Goal: Task Accomplishment & Management: Complete application form

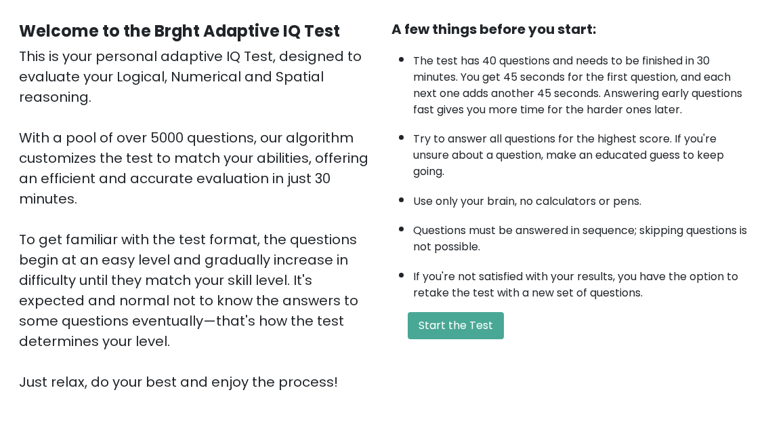
scroll to position [220, 0]
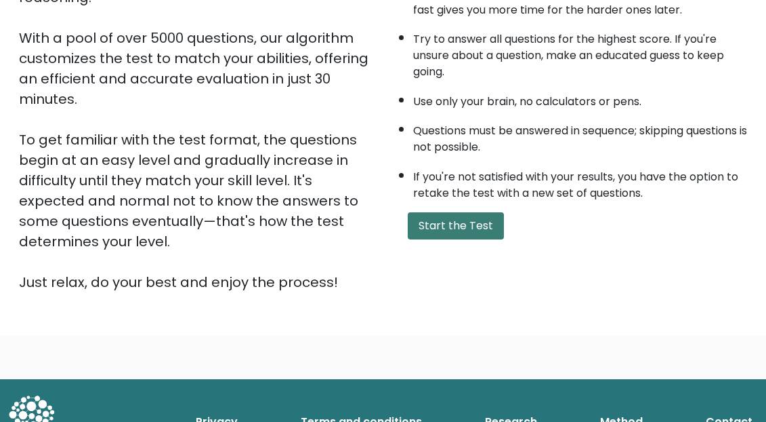
click at [497, 239] on button "Start the Test" at bounding box center [456, 225] width 96 height 27
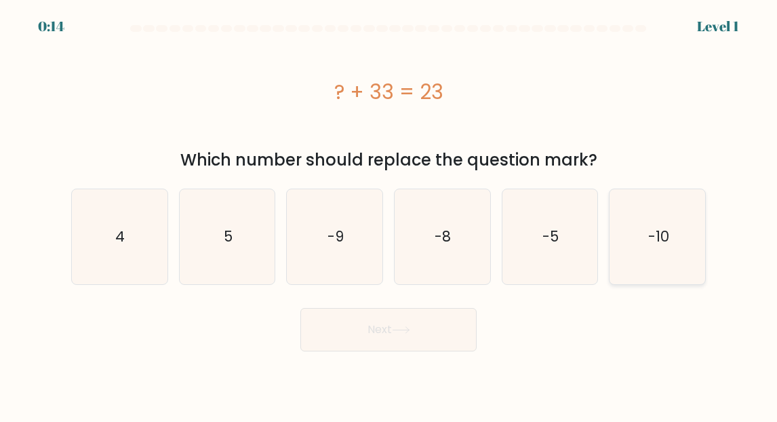
click at [657, 230] on text "-10" at bounding box center [658, 236] width 21 height 20
click at [389, 214] on input "f. -10" at bounding box center [388, 212] width 1 height 3
radio input "true"
click at [366, 335] on button "Next" at bounding box center [388, 329] width 176 height 43
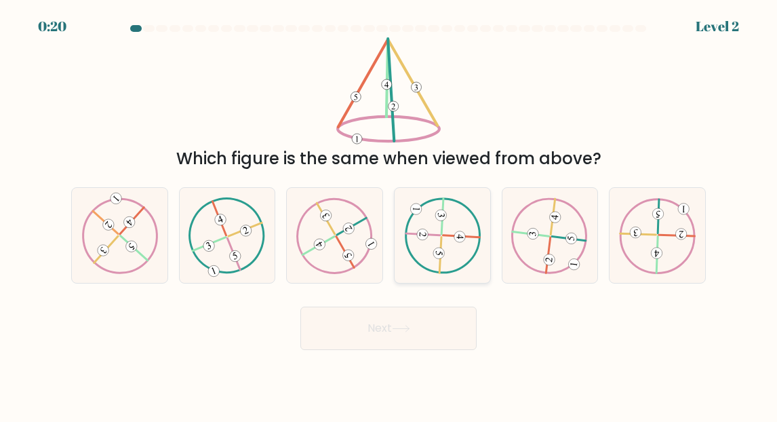
click at [445, 239] on icon at bounding box center [442, 235] width 77 height 76
click at [389, 214] on input "d." at bounding box center [388, 212] width 1 height 3
radio input "true"
click at [431, 315] on button "Next" at bounding box center [388, 327] width 176 height 43
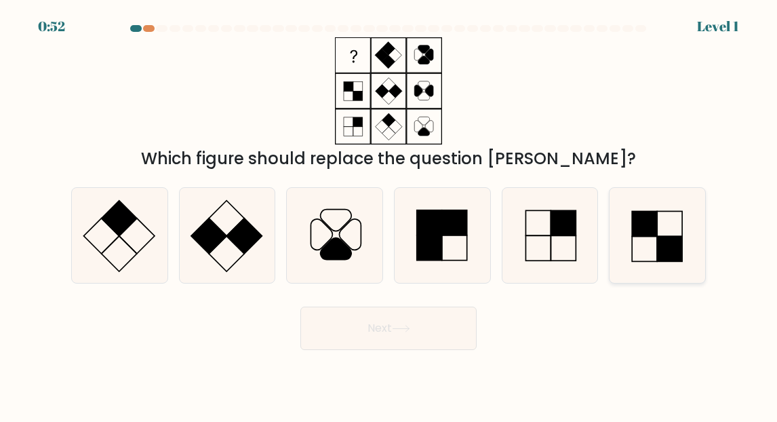
click at [643, 238] on icon at bounding box center [657, 235] width 95 height 95
click at [389, 214] on input "f." at bounding box center [388, 212] width 1 height 3
radio input "true"
click at [404, 325] on icon at bounding box center [401, 328] width 18 height 7
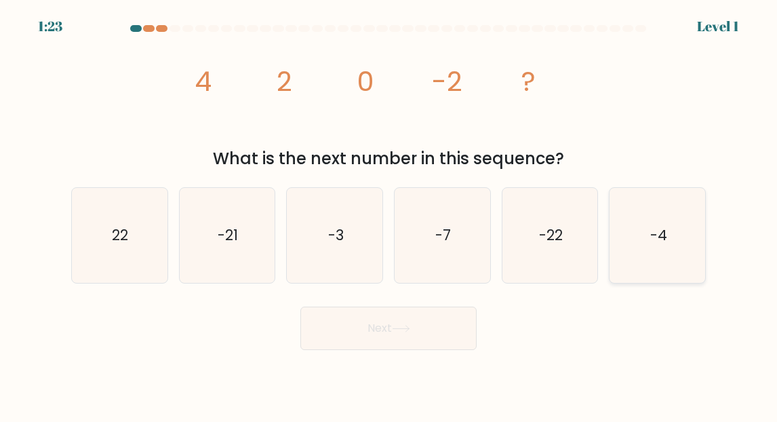
click at [657, 235] on text "-4" at bounding box center [658, 235] width 17 height 20
click at [389, 214] on input "f. -4" at bounding box center [388, 212] width 1 height 3
radio input "true"
click at [416, 332] on button "Next" at bounding box center [388, 327] width 176 height 43
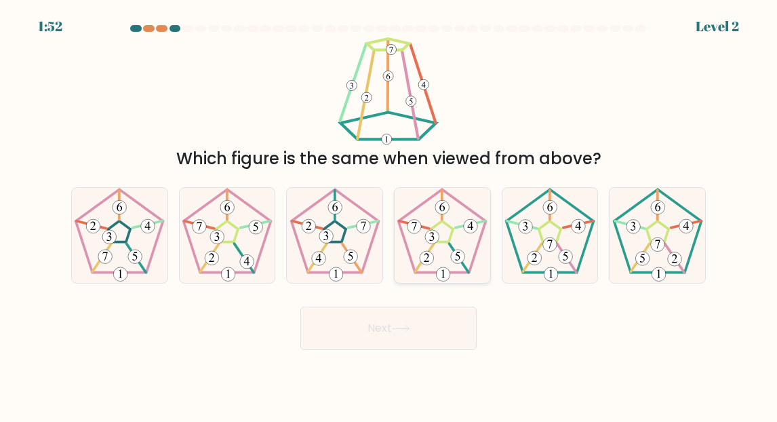
click at [443, 221] on 191 at bounding box center [442, 231] width 22 height 21
click at [389, 214] on input "d." at bounding box center [388, 212] width 1 height 3
radio input "true"
click at [394, 324] on button "Next" at bounding box center [388, 327] width 176 height 43
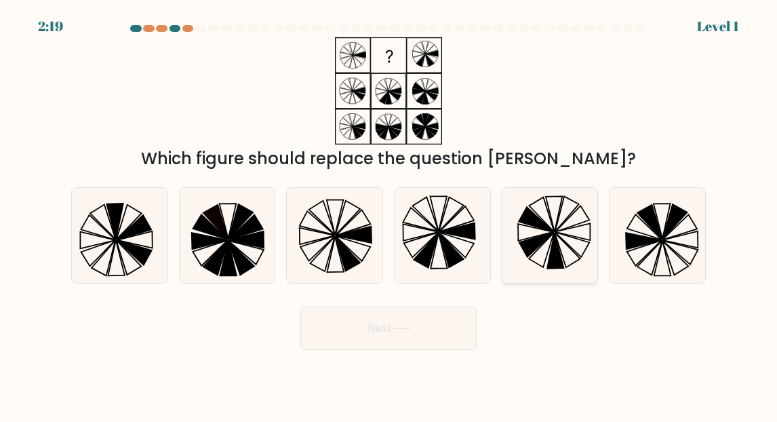
click at [546, 215] on icon at bounding box center [549, 235] width 95 height 95
click at [389, 214] on input "e." at bounding box center [388, 212] width 1 height 3
radio input "true"
click at [422, 324] on button "Next" at bounding box center [388, 327] width 176 height 43
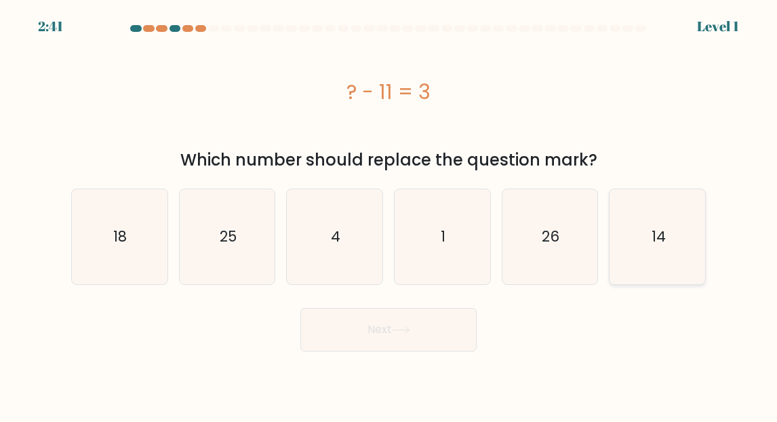
click at [671, 228] on icon "14" at bounding box center [657, 236] width 95 height 95
click at [389, 214] on input "f. 14" at bounding box center [388, 212] width 1 height 3
radio input "true"
click at [422, 338] on button "Next" at bounding box center [388, 329] width 176 height 43
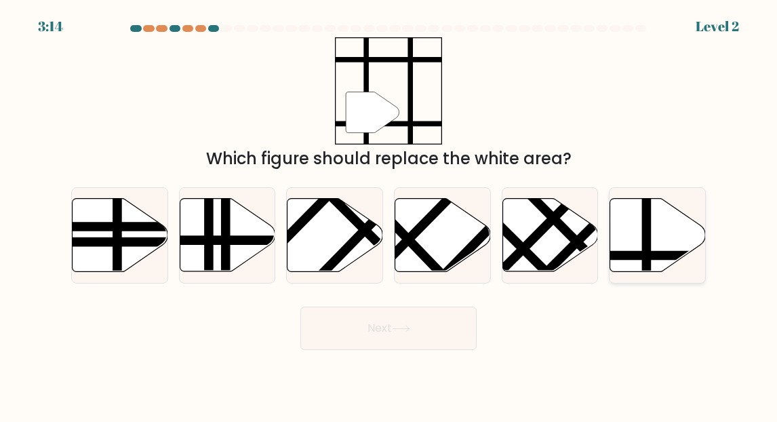
click at [646, 231] on line at bounding box center [646, 196] width 0 height 192
click at [389, 214] on input "f." at bounding box center [388, 212] width 1 height 3
radio input "true"
click at [374, 327] on button "Next" at bounding box center [388, 327] width 176 height 43
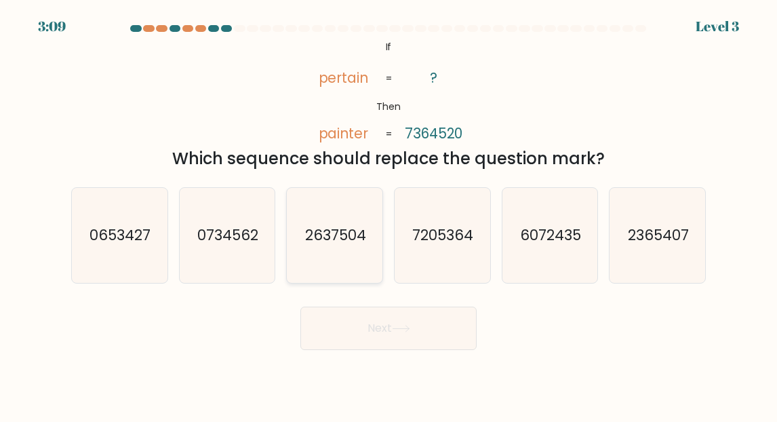
click at [346, 237] on text "2637504" at bounding box center [335, 235] width 61 height 20
click at [388, 214] on input "c. 2637504" at bounding box center [388, 212] width 1 height 3
radio input "true"
click at [403, 332] on icon at bounding box center [401, 328] width 18 height 7
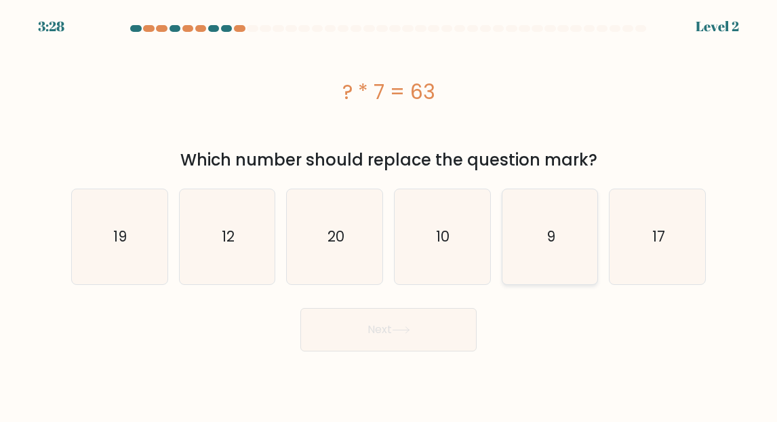
click at [525, 242] on icon "9" at bounding box center [549, 236] width 95 height 95
click at [389, 214] on input "e. 9" at bounding box center [388, 212] width 1 height 3
radio input "true"
click at [371, 328] on button "Next" at bounding box center [388, 329] width 176 height 43
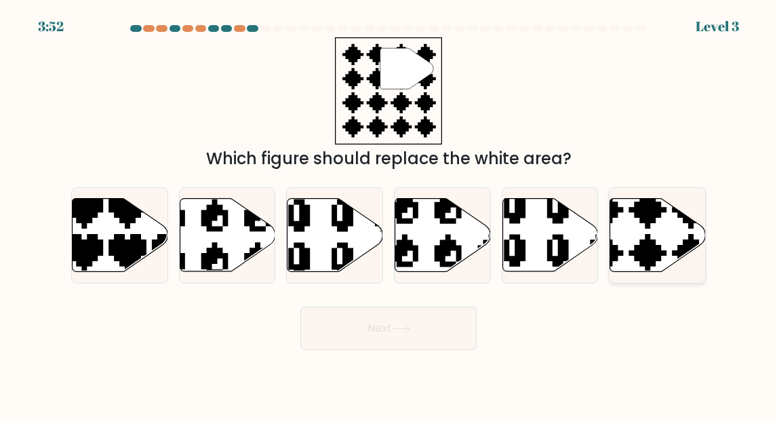
click at [640, 231] on icon at bounding box center [658, 235] width 96 height 73
click at [389, 214] on input "f." at bounding box center [388, 212] width 1 height 3
radio input "true"
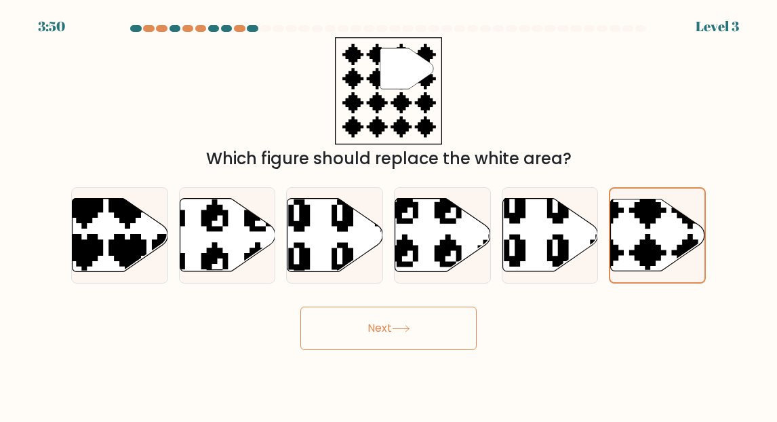
click at [420, 326] on button "Next" at bounding box center [388, 327] width 176 height 43
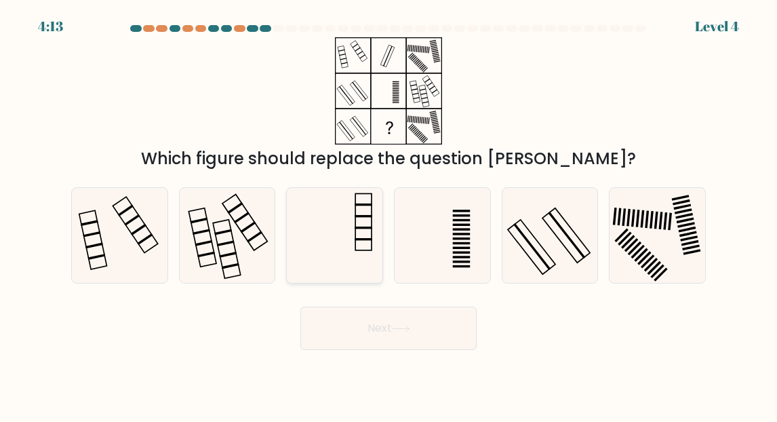
click at [359, 213] on icon at bounding box center [334, 235] width 95 height 95
click at [388, 213] on input "c." at bounding box center [388, 212] width 1 height 3
radio input "true"
click at [396, 318] on button "Next" at bounding box center [388, 327] width 176 height 43
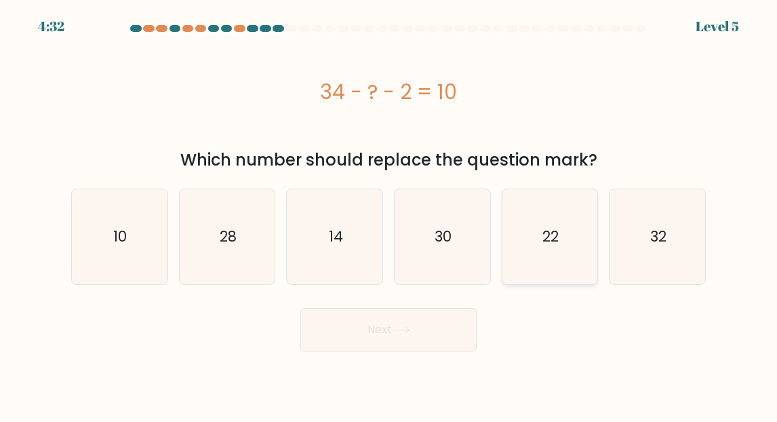
click at [543, 238] on text "22" at bounding box center [550, 236] width 16 height 20
click at [389, 214] on input "e. 22" at bounding box center [388, 212] width 1 height 3
radio input "true"
click at [443, 325] on button "Next" at bounding box center [388, 329] width 176 height 43
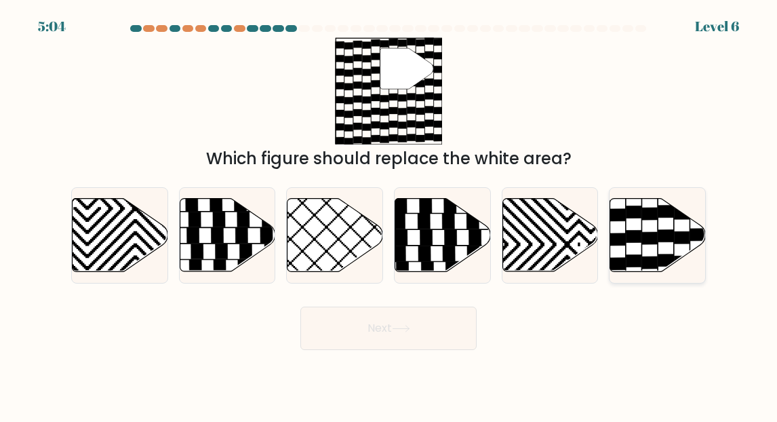
click at [655, 214] on icon at bounding box center [649, 213] width 15 height 12
click at [389, 214] on input "f." at bounding box center [388, 212] width 1 height 3
radio input "true"
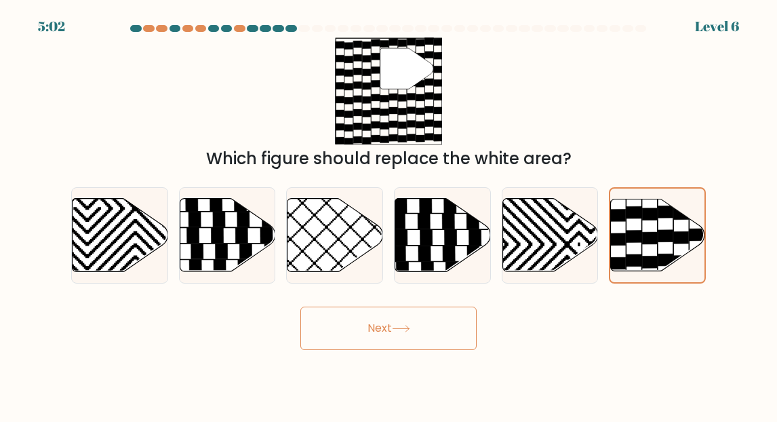
click at [411, 317] on button "Next" at bounding box center [388, 327] width 176 height 43
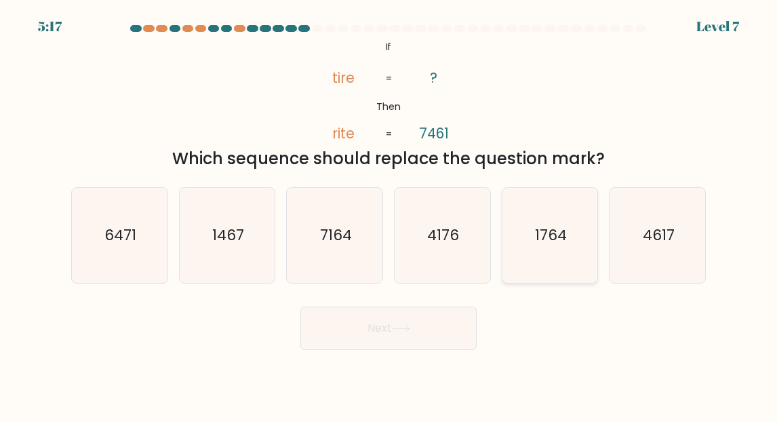
click at [552, 233] on text "1764" at bounding box center [551, 235] width 32 height 20
click at [389, 214] on input "e. 1764" at bounding box center [388, 212] width 1 height 3
radio input "true"
click at [413, 324] on button "Next" at bounding box center [388, 327] width 176 height 43
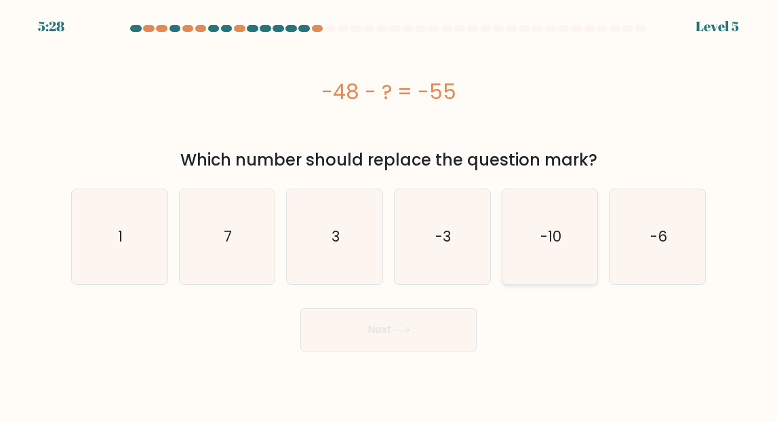
click at [552, 234] on text "-10" at bounding box center [550, 236] width 21 height 20
click at [389, 214] on input "e. -10" at bounding box center [388, 212] width 1 height 3
radio input "true"
click at [432, 252] on icon "-3" at bounding box center [441, 236] width 95 height 95
click at [389, 214] on input "d. -3" at bounding box center [388, 212] width 1 height 3
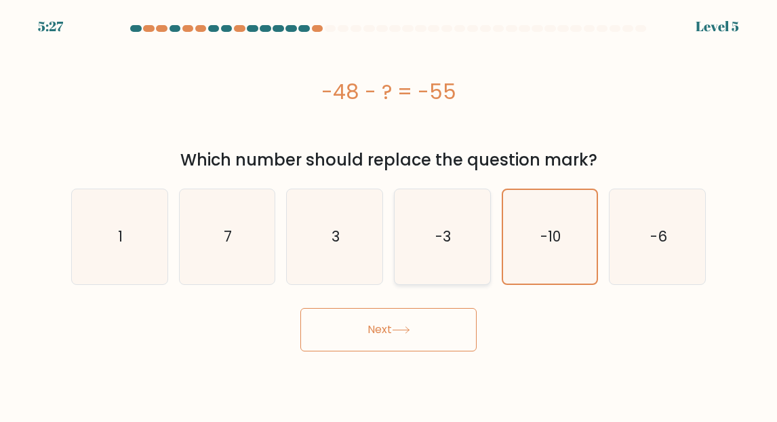
radio input "true"
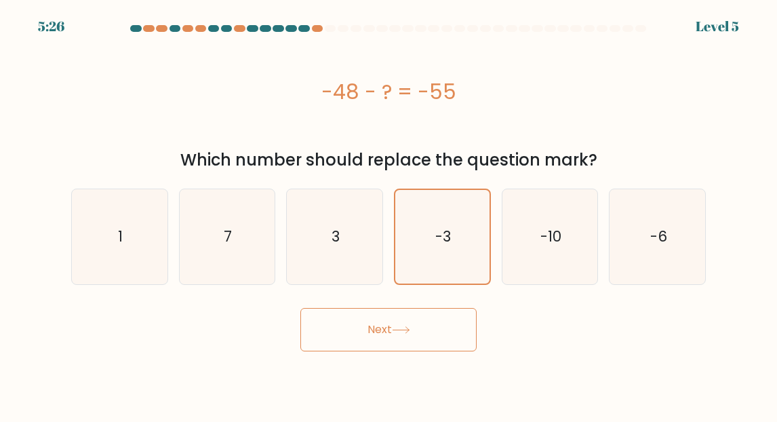
click at [393, 342] on button "Next" at bounding box center [388, 329] width 176 height 43
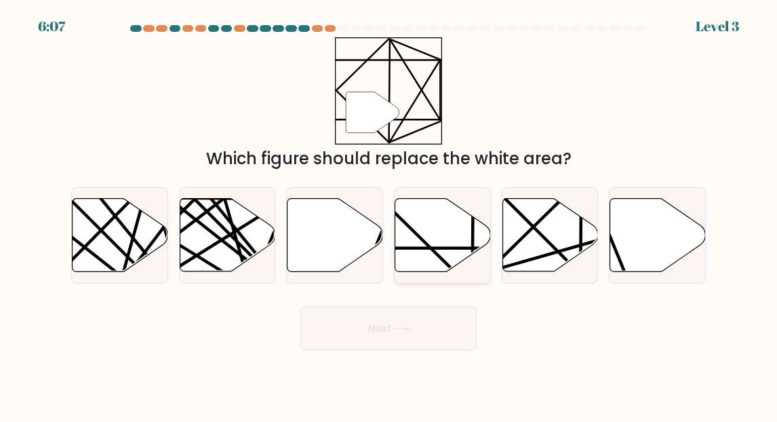
click at [430, 231] on icon at bounding box center [443, 235] width 96 height 73
click at [389, 214] on input "d." at bounding box center [388, 212] width 1 height 3
radio input "true"
click at [424, 321] on button "Next" at bounding box center [388, 327] width 176 height 43
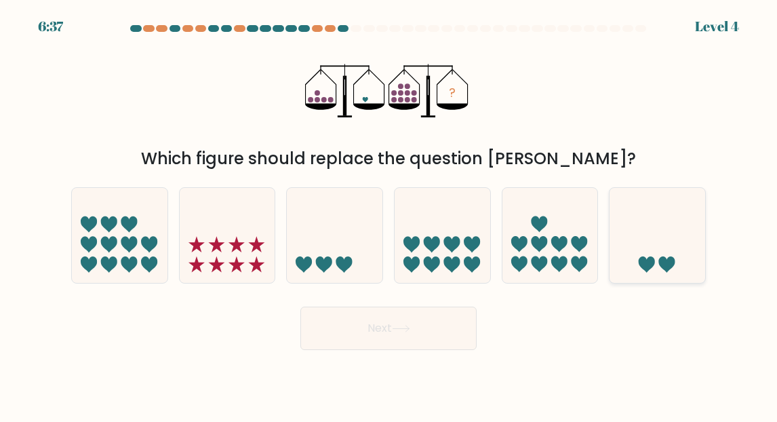
click at [658, 253] on icon at bounding box center [657, 235] width 96 height 79
click at [389, 214] on input "f." at bounding box center [388, 212] width 1 height 3
radio input "true"
click at [416, 323] on button "Next" at bounding box center [388, 327] width 176 height 43
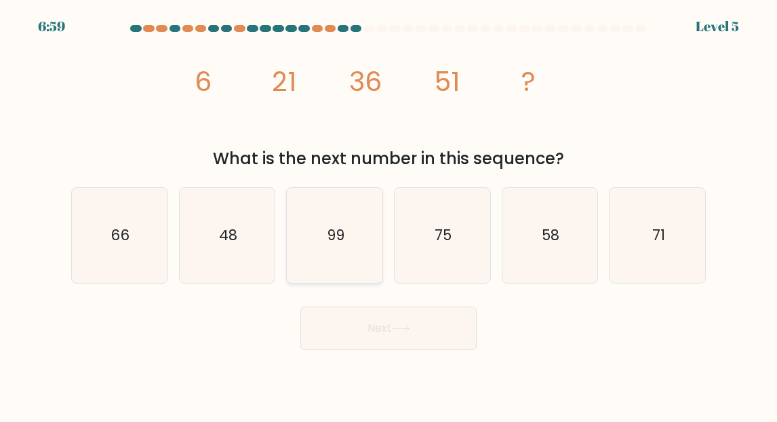
click at [358, 241] on icon "99" at bounding box center [334, 235] width 95 height 95
click at [388, 214] on input "c. 99" at bounding box center [388, 212] width 1 height 3
radio input "true"
click at [158, 234] on icon "66" at bounding box center [119, 235] width 95 height 95
click at [388, 214] on input "a. 66" at bounding box center [388, 212] width 1 height 3
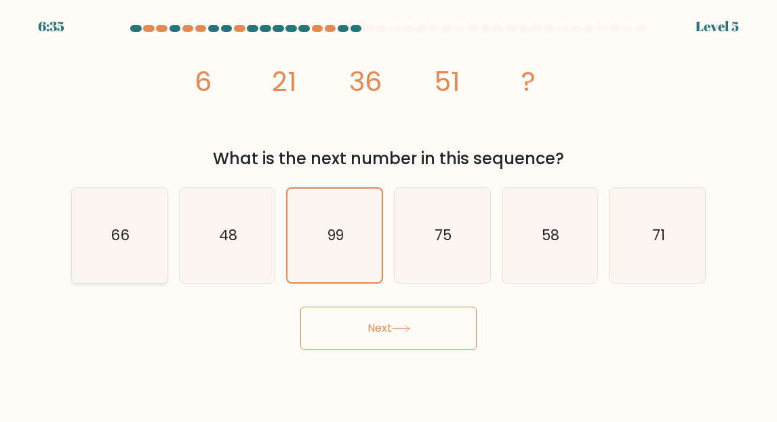
radio input "true"
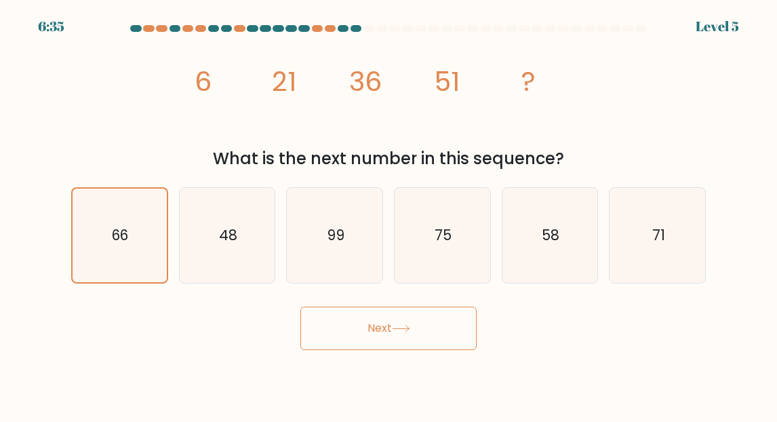
click at [386, 326] on button "Next" at bounding box center [388, 327] width 176 height 43
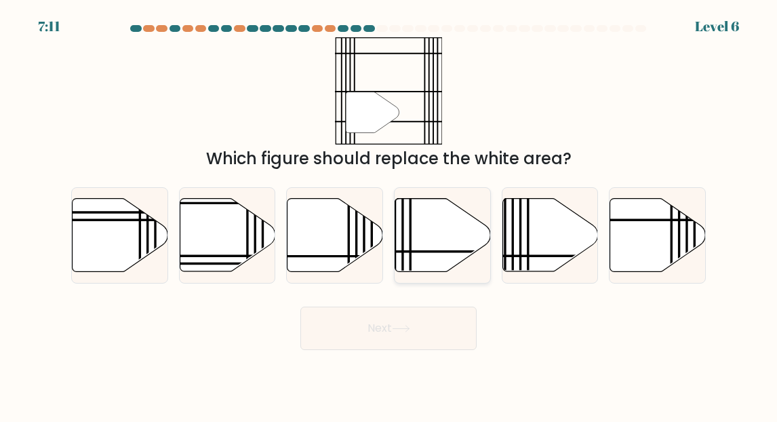
click at [408, 230] on icon at bounding box center [443, 235] width 96 height 73
click at [389, 214] on input "d." at bounding box center [388, 212] width 1 height 3
radio input "true"
click at [378, 316] on button "Next" at bounding box center [388, 327] width 176 height 43
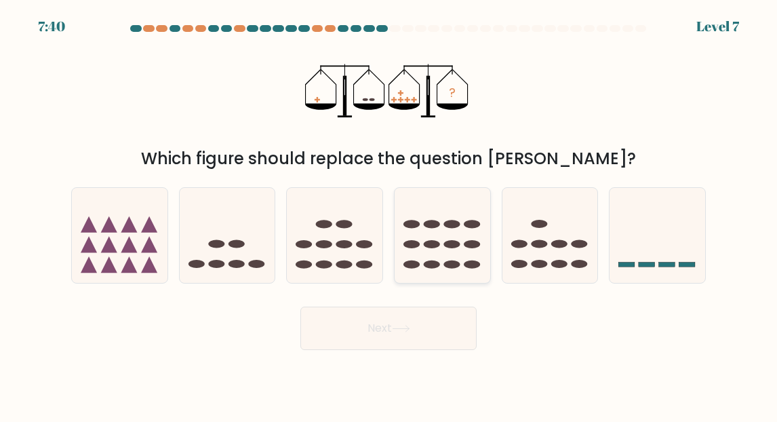
click at [416, 229] on icon at bounding box center [442, 235] width 96 height 79
click at [389, 214] on input "d." at bounding box center [388, 212] width 1 height 3
radio input "true"
click at [406, 323] on button "Next" at bounding box center [388, 327] width 176 height 43
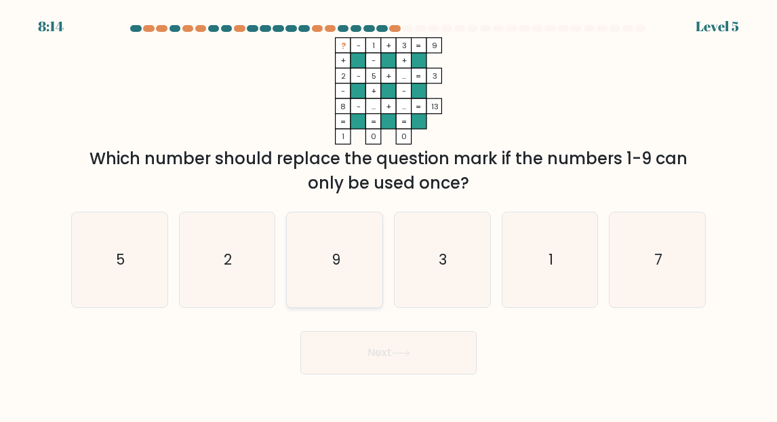
click at [333, 255] on text "9" at bounding box center [335, 259] width 9 height 20
click at [388, 214] on input "c. 9" at bounding box center [388, 212] width 1 height 3
radio input "true"
click at [378, 346] on button "Next" at bounding box center [388, 352] width 176 height 43
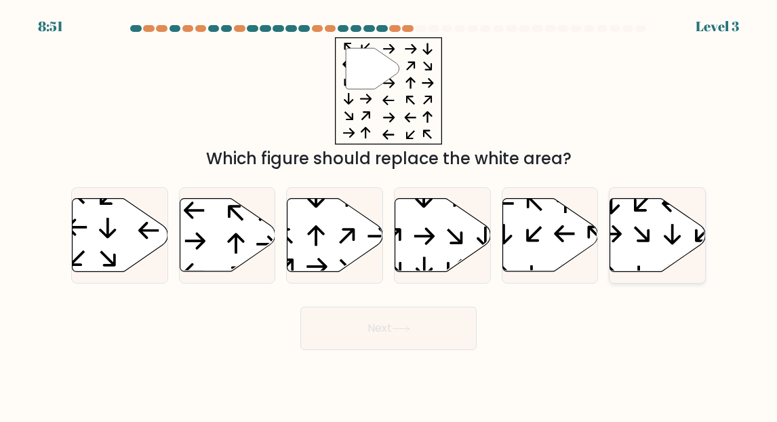
click at [661, 225] on icon at bounding box center [658, 235] width 96 height 73
click at [389, 214] on input "f." at bounding box center [388, 212] width 1 height 3
radio input "true"
click at [409, 336] on button "Next" at bounding box center [388, 327] width 176 height 43
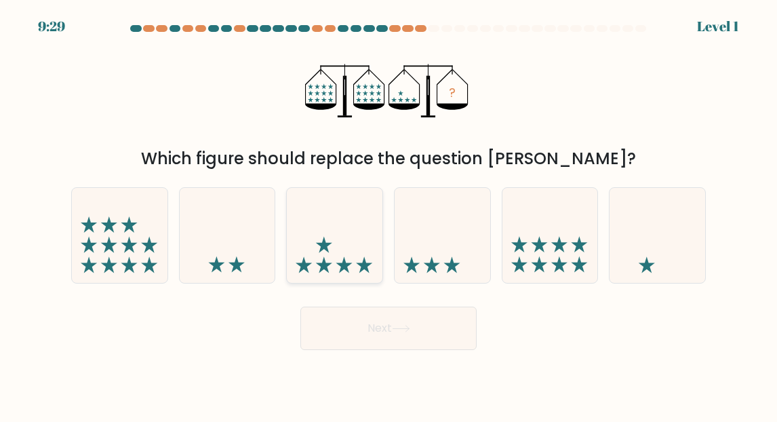
click at [351, 254] on icon at bounding box center [335, 235] width 96 height 79
click at [388, 214] on input "c." at bounding box center [388, 212] width 1 height 3
radio input "true"
click at [415, 320] on button "Next" at bounding box center [388, 327] width 176 height 43
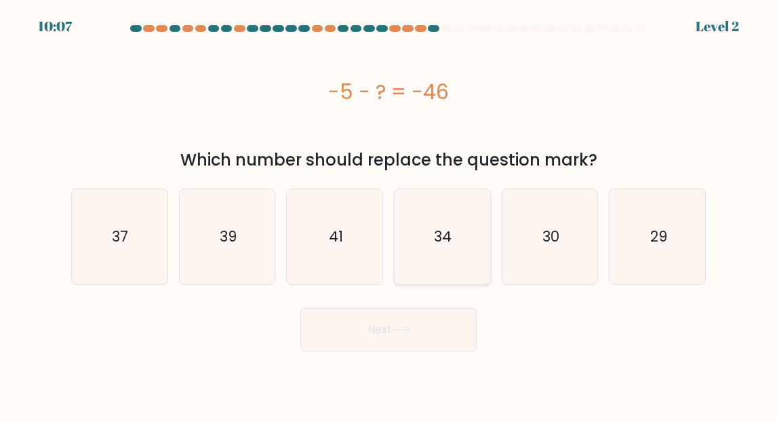
click at [453, 236] on icon "34" at bounding box center [441, 236] width 95 height 95
click at [389, 214] on input "d. 34" at bounding box center [388, 212] width 1 height 3
radio input "true"
click at [430, 317] on button "Next" at bounding box center [388, 329] width 176 height 43
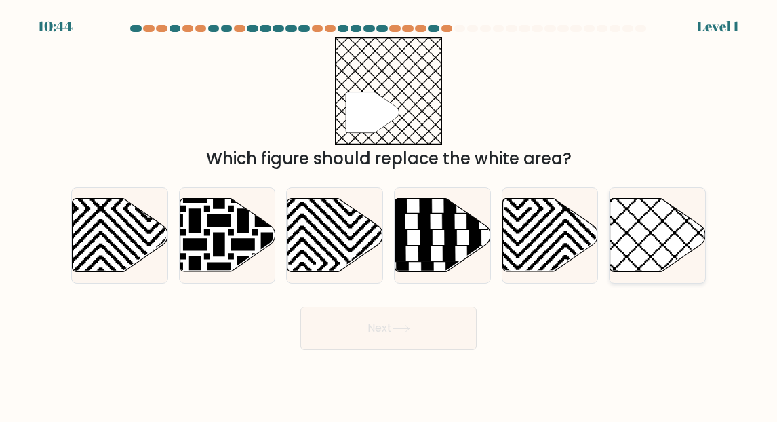
click at [650, 230] on icon at bounding box center [658, 235] width 96 height 73
click at [389, 214] on input "f." at bounding box center [388, 212] width 1 height 3
radio input "true"
click at [384, 330] on button "Next" at bounding box center [388, 327] width 176 height 43
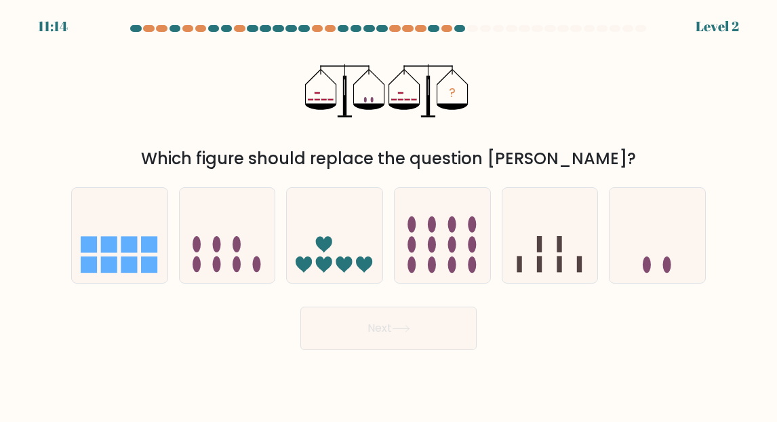
drag, startPoint x: 638, startPoint y: 258, endPoint x: 598, endPoint y: 264, distance: 40.3
click at [638, 259] on icon at bounding box center [657, 235] width 96 height 79
click at [389, 214] on input "f." at bounding box center [388, 212] width 1 height 3
radio input "true"
click at [400, 319] on button "Next" at bounding box center [388, 327] width 176 height 43
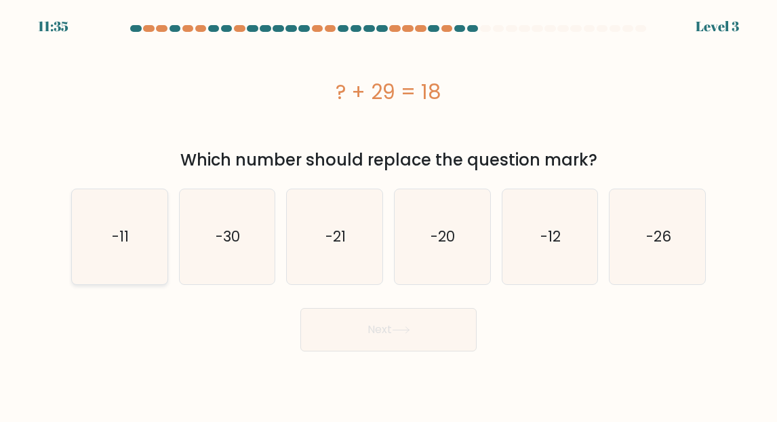
click at [138, 231] on icon "-11" at bounding box center [119, 236] width 95 height 95
click at [388, 214] on input "a. -11" at bounding box center [388, 212] width 1 height 3
radio input "true"
click at [353, 337] on button "Next" at bounding box center [388, 329] width 176 height 43
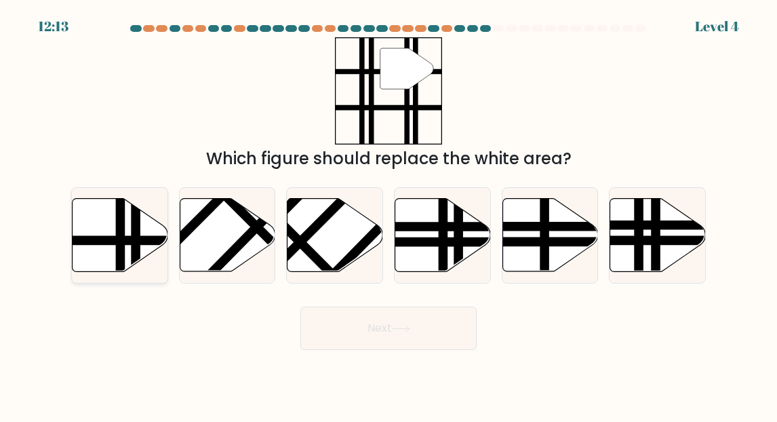
click at [144, 228] on icon at bounding box center [121, 235] width 96 height 73
click at [388, 214] on input "a." at bounding box center [388, 212] width 1 height 3
radio input "true"
click at [356, 332] on button "Next" at bounding box center [388, 327] width 176 height 43
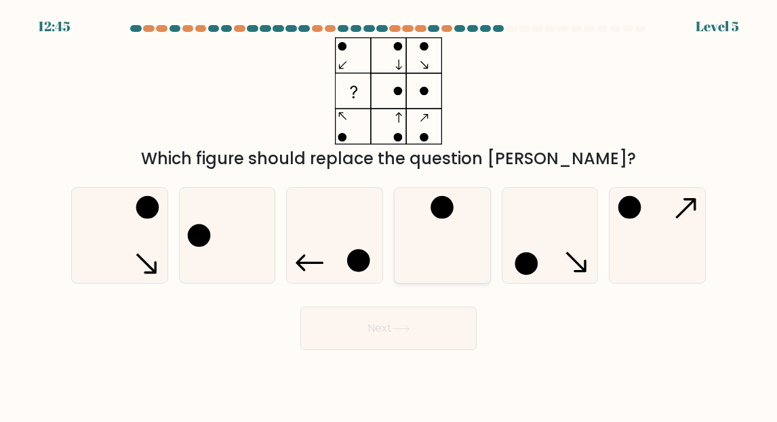
click at [443, 226] on icon at bounding box center [441, 235] width 95 height 95
click at [389, 214] on input "d." at bounding box center [388, 212] width 1 height 3
radio input "true"
click at [358, 331] on button "Next" at bounding box center [388, 327] width 176 height 43
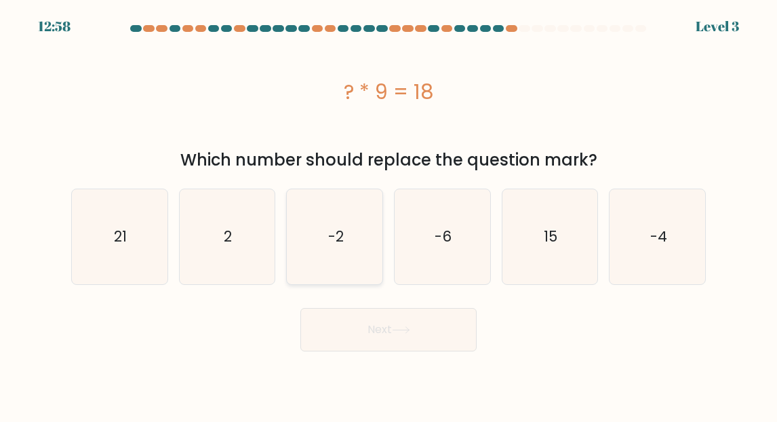
drag, startPoint x: 329, startPoint y: 231, endPoint x: 344, endPoint y: 260, distance: 32.7
click at [329, 232] on text "-2" at bounding box center [336, 236] width 16 height 20
click at [388, 214] on input "c. -2" at bounding box center [388, 212] width 1 height 3
radio input "true"
click at [253, 249] on icon "2" at bounding box center [227, 236] width 95 height 95
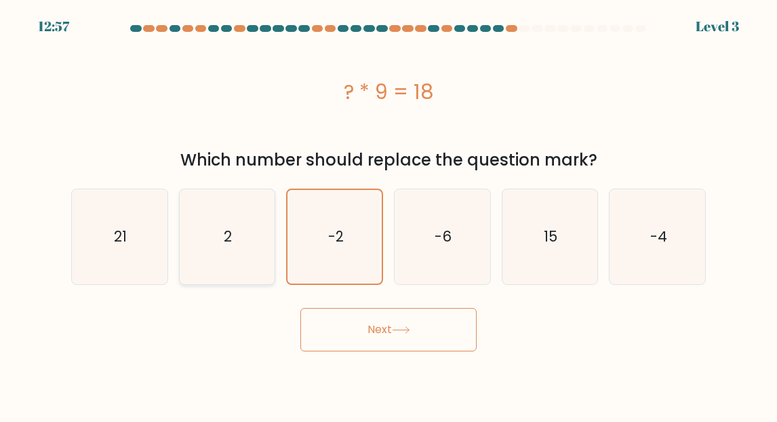
click at [388, 214] on input "b. 2" at bounding box center [388, 212] width 1 height 3
radio input "true"
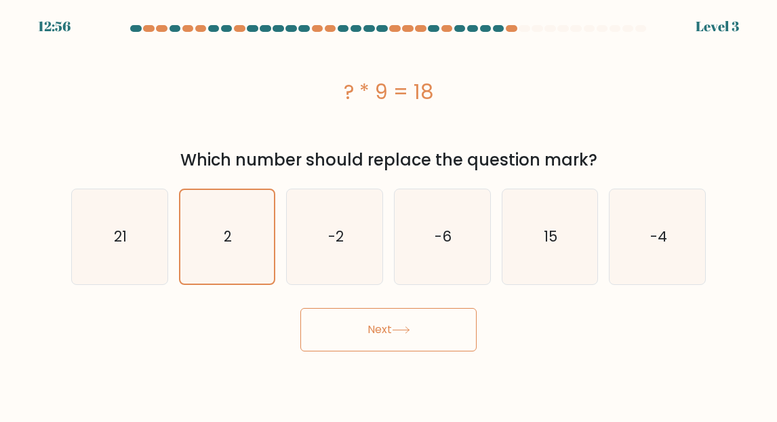
click at [331, 309] on button "Next" at bounding box center [388, 329] width 176 height 43
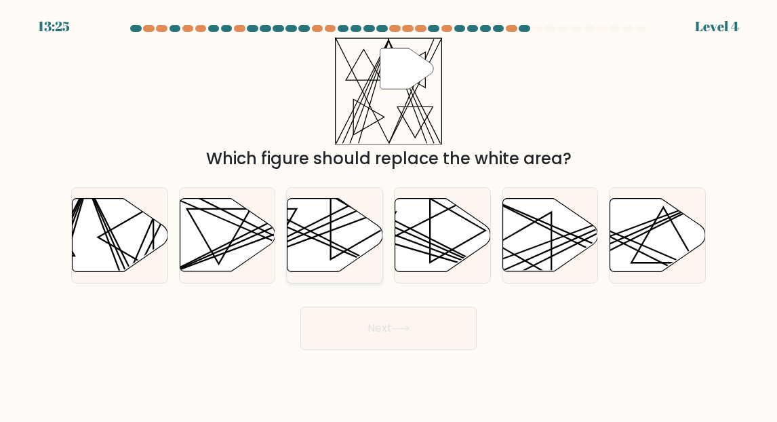
click at [331, 234] on icon at bounding box center [359, 227] width 56 height 64
click at [388, 214] on input "c." at bounding box center [388, 212] width 1 height 3
radio input "true"
click at [392, 332] on button "Next" at bounding box center [388, 327] width 176 height 43
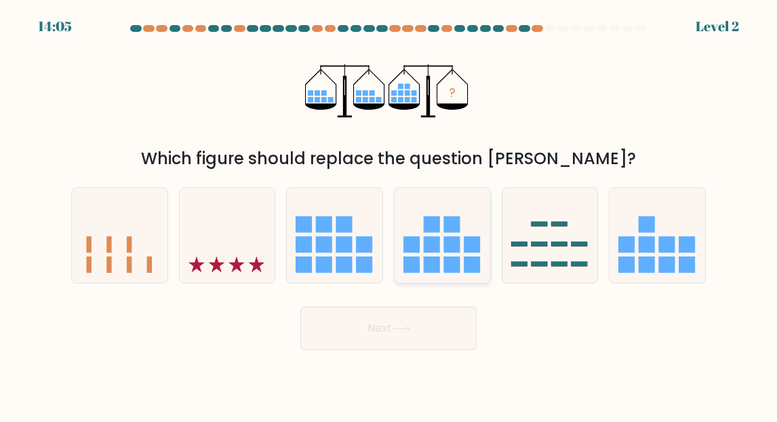
click at [431, 226] on rect at bounding box center [432, 224] width 16 height 16
click at [389, 214] on input "d." at bounding box center [388, 212] width 1 height 3
radio input "true"
click at [409, 332] on icon at bounding box center [401, 328] width 18 height 7
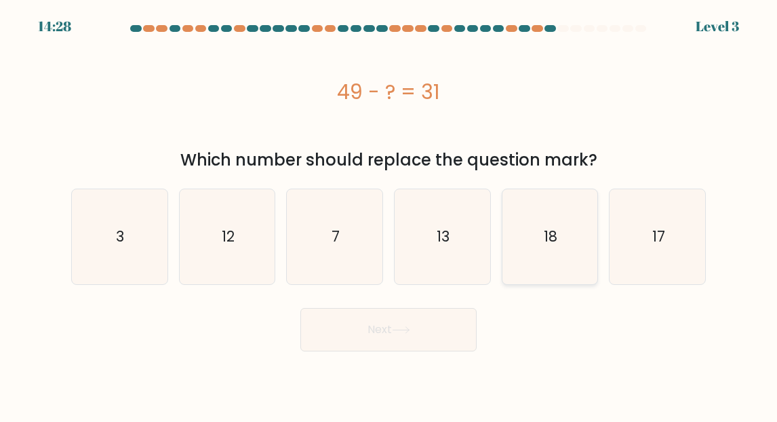
click at [558, 235] on icon "18" at bounding box center [549, 236] width 95 height 95
click at [389, 214] on input "e. 18" at bounding box center [388, 212] width 1 height 3
radio input "true"
click at [388, 334] on button "Next" at bounding box center [388, 329] width 176 height 43
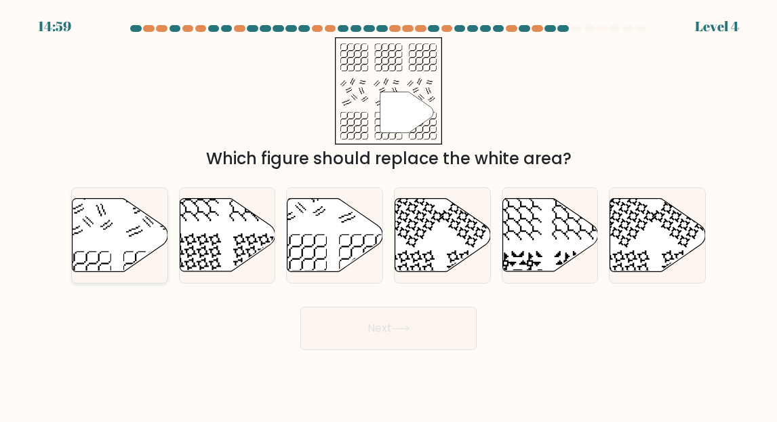
click at [114, 236] on icon at bounding box center [121, 235] width 96 height 73
click at [388, 214] on input "a." at bounding box center [388, 212] width 1 height 3
radio input "true"
click at [356, 315] on button "Next" at bounding box center [388, 327] width 176 height 43
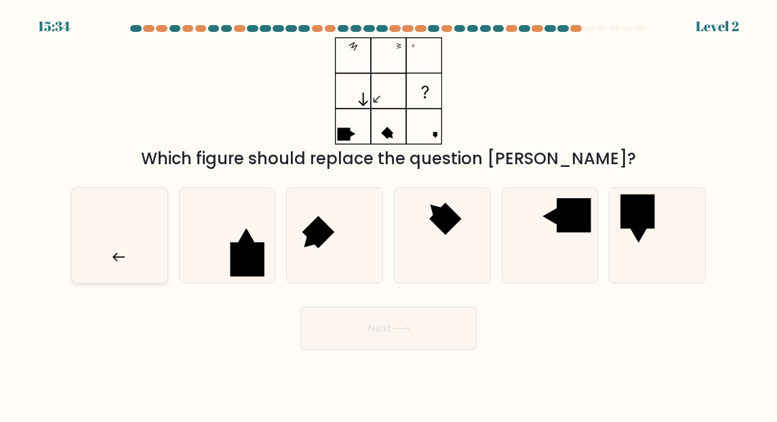
click at [146, 243] on icon at bounding box center [119, 235] width 95 height 95
click at [388, 214] on input "a." at bounding box center [388, 212] width 1 height 3
radio input "true"
click at [378, 340] on button "Next" at bounding box center [388, 327] width 176 height 43
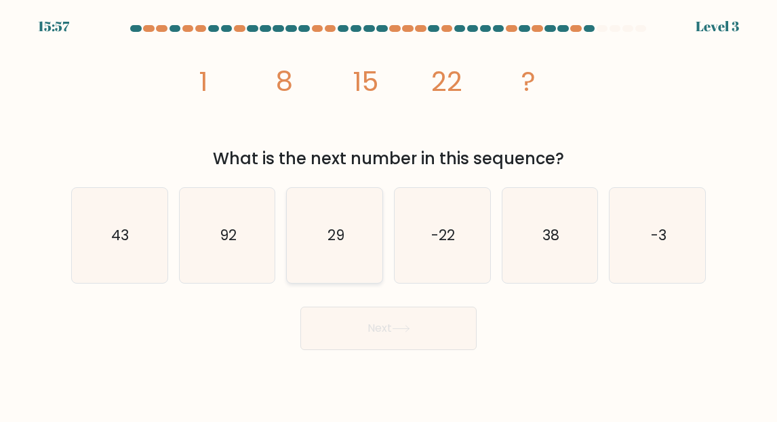
drag, startPoint x: 345, startPoint y: 230, endPoint x: 362, endPoint y: 267, distance: 40.3
click at [345, 230] on icon "29" at bounding box center [334, 235] width 95 height 95
click at [388, 214] on input "c. 29" at bounding box center [388, 212] width 1 height 3
radio input "true"
click at [395, 334] on button "Next" at bounding box center [388, 327] width 176 height 43
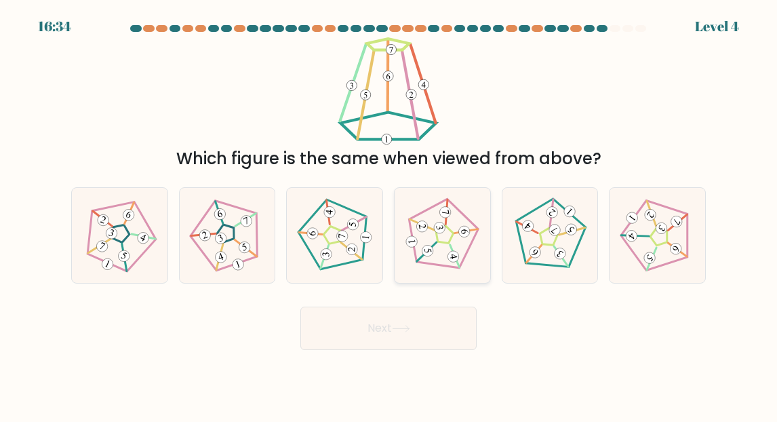
click at [455, 243] on icon at bounding box center [442, 235] width 76 height 76
click at [389, 214] on input "d." at bounding box center [388, 212] width 1 height 3
radio input "true"
click at [430, 319] on button "Next" at bounding box center [388, 327] width 176 height 43
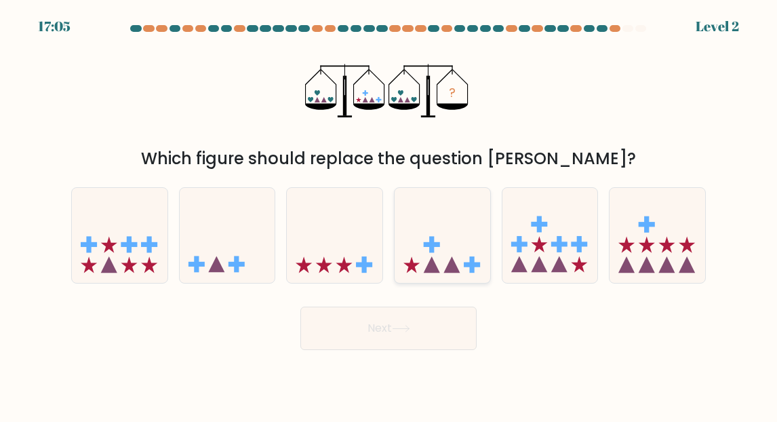
click at [459, 250] on icon at bounding box center [442, 235] width 96 height 79
click at [389, 214] on input "d." at bounding box center [388, 212] width 1 height 3
radio input "true"
click at [398, 330] on icon at bounding box center [401, 328] width 18 height 7
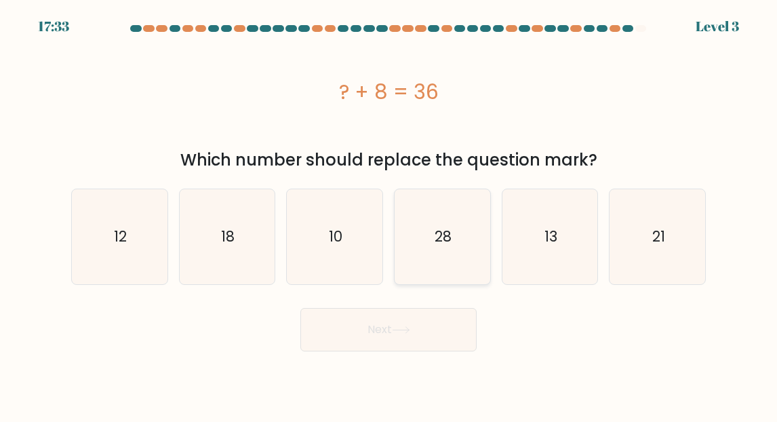
click at [471, 241] on icon "28" at bounding box center [441, 236] width 95 height 95
click at [389, 214] on input "d. 28" at bounding box center [388, 212] width 1 height 3
radio input "true"
click at [407, 329] on icon at bounding box center [401, 329] width 18 height 7
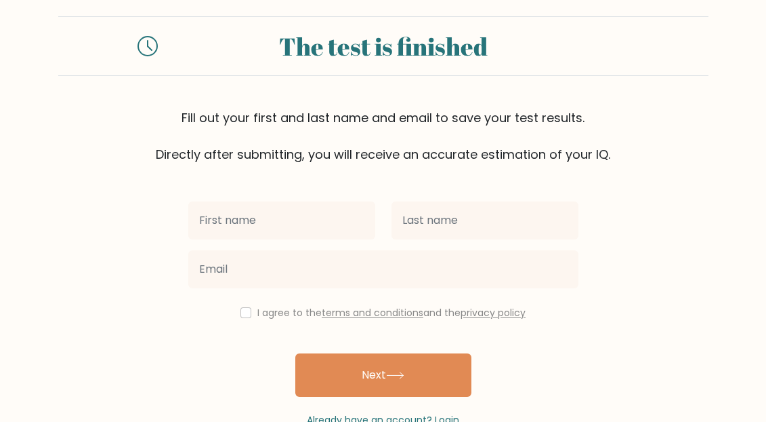
scroll to position [56, 0]
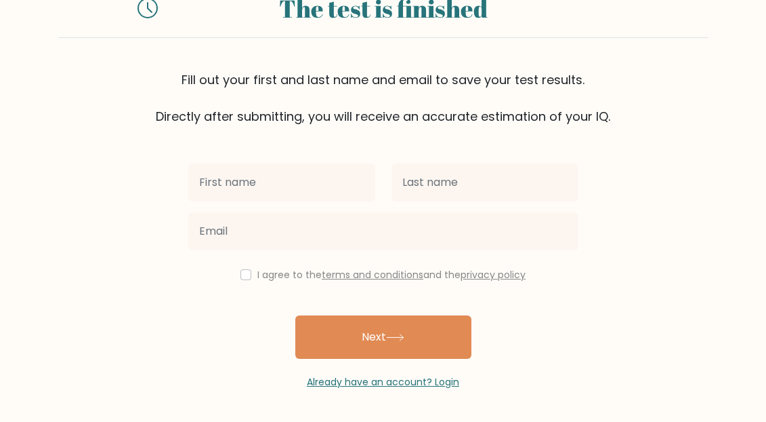
click at [292, 184] on input "text" at bounding box center [281, 182] width 187 height 38
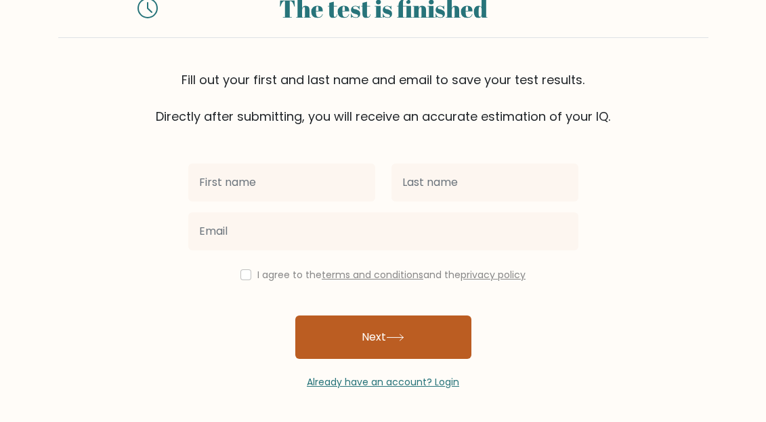
click at [344, 347] on button "Next" at bounding box center [383, 336] width 176 height 43
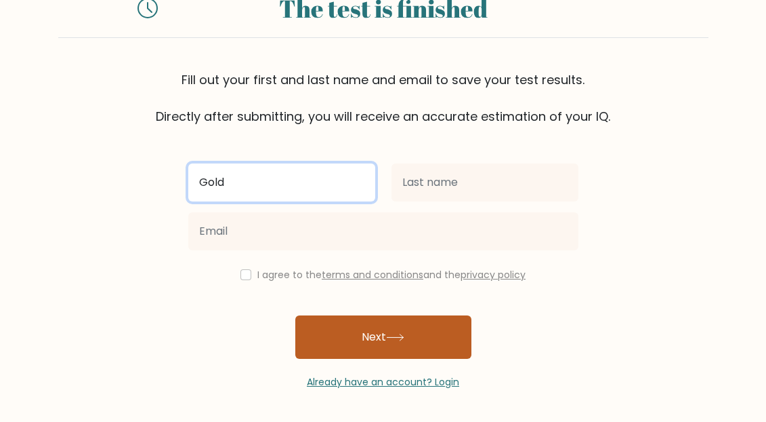
type input "Gold"
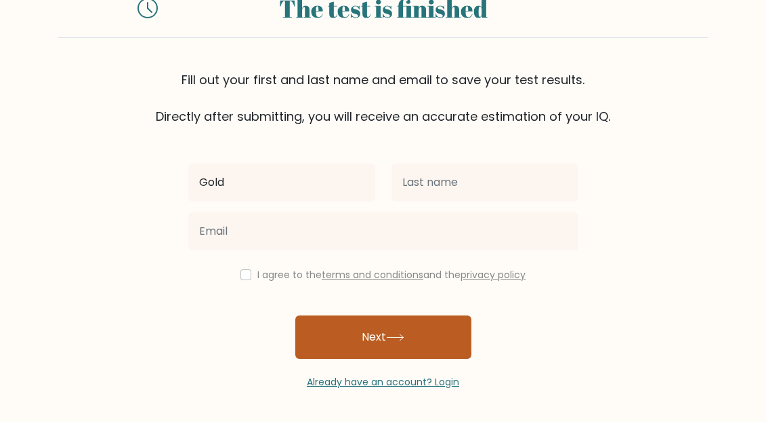
click at [403, 340] on icon at bounding box center [395, 336] width 18 height 7
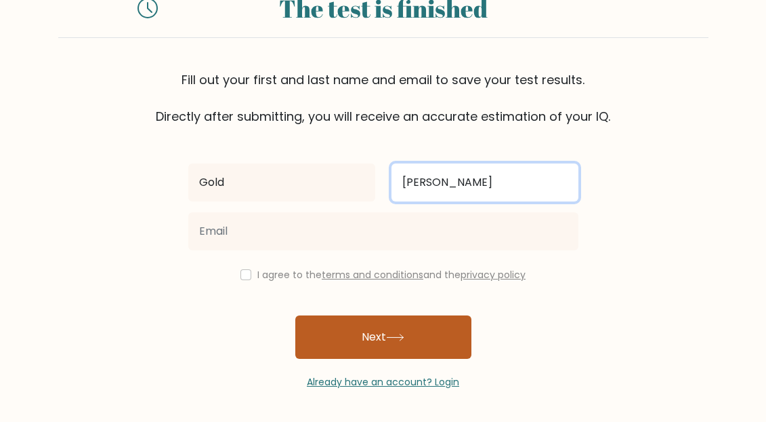
type input "Njoku"
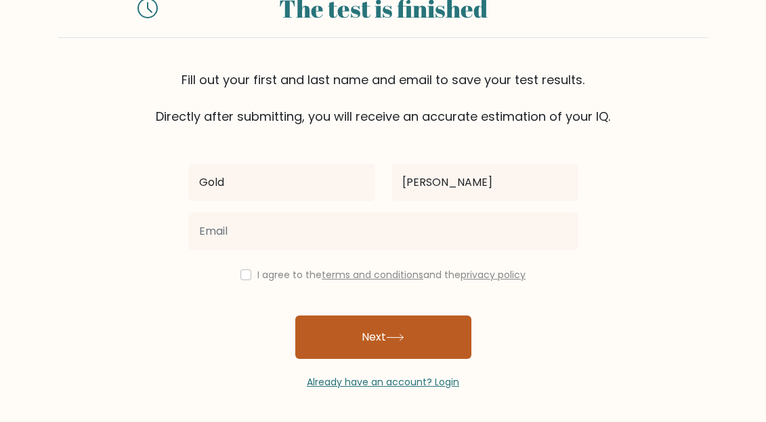
click at [323, 321] on button "Next" at bounding box center [383, 336] width 176 height 43
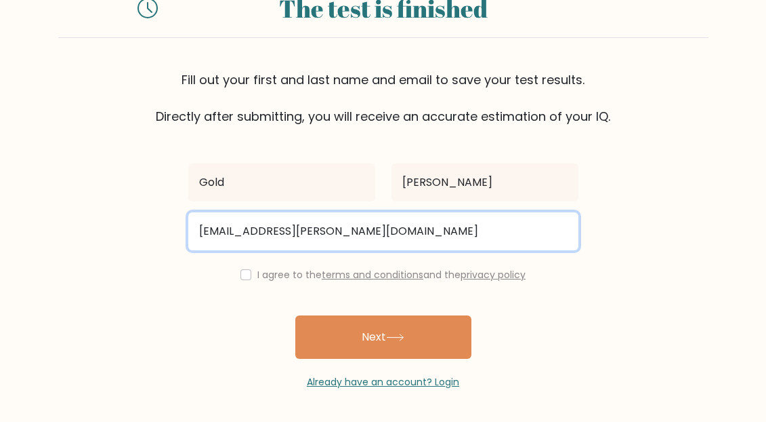
type input "gold.njoku@yahoo.com"
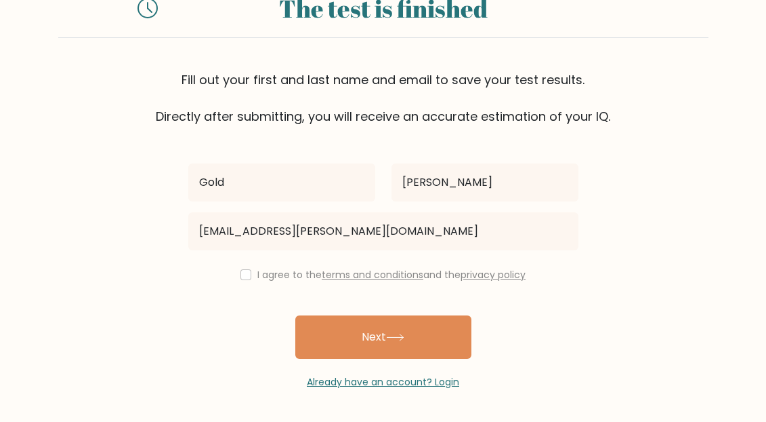
click at [424, 274] on label "I agree to the terms and conditions and the privacy policy" at bounding box center [392, 275] width 268 height 14
click at [258, 277] on label "I agree to the terms and conditions and the privacy policy" at bounding box center [392, 275] width 268 height 14
click at [243, 274] on input "checkbox" at bounding box center [246, 274] width 11 height 11
checkbox input "true"
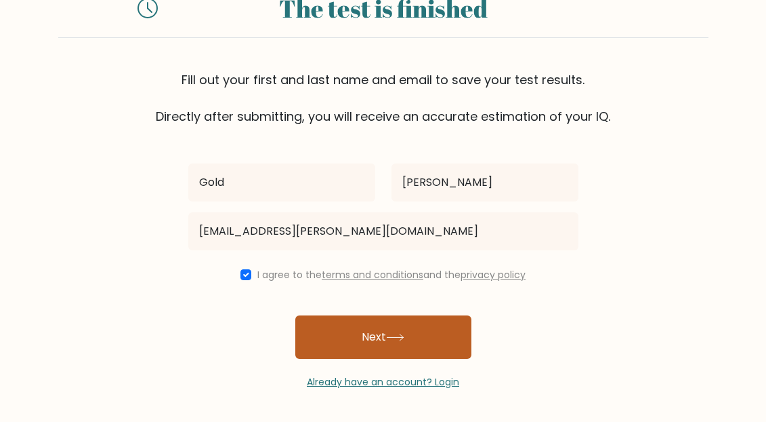
click at [332, 330] on button "Next" at bounding box center [383, 336] width 176 height 43
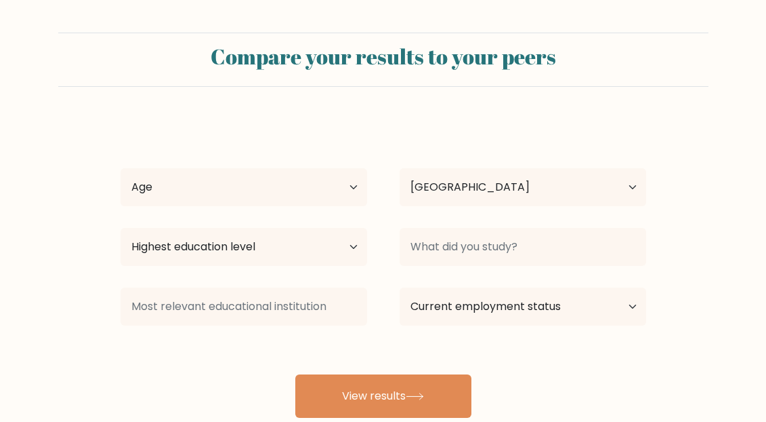
select select "NG"
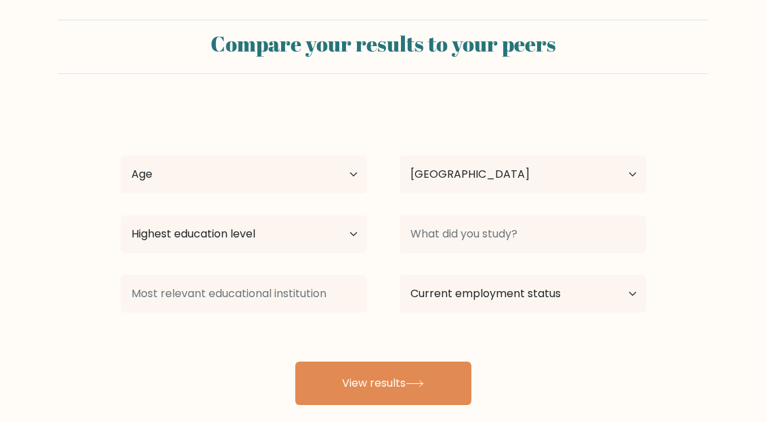
scroll to position [64, 0]
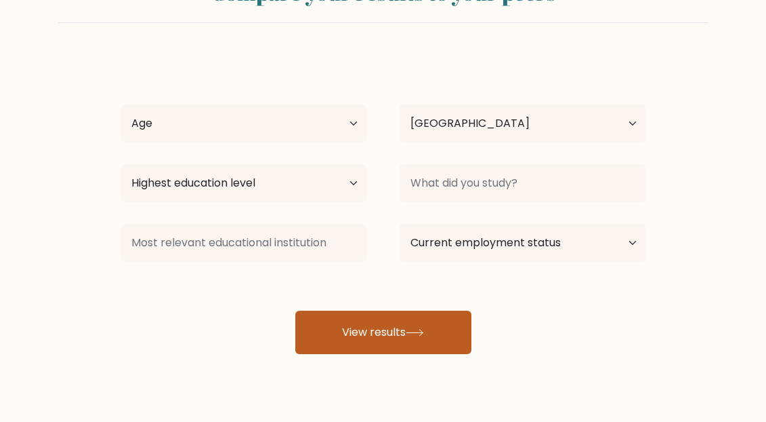
click at [381, 331] on button "View results" at bounding box center [383, 331] width 176 height 43
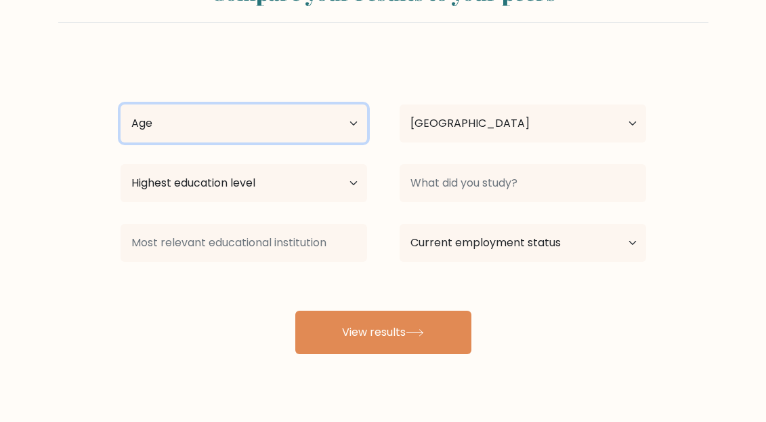
select select "25_34"
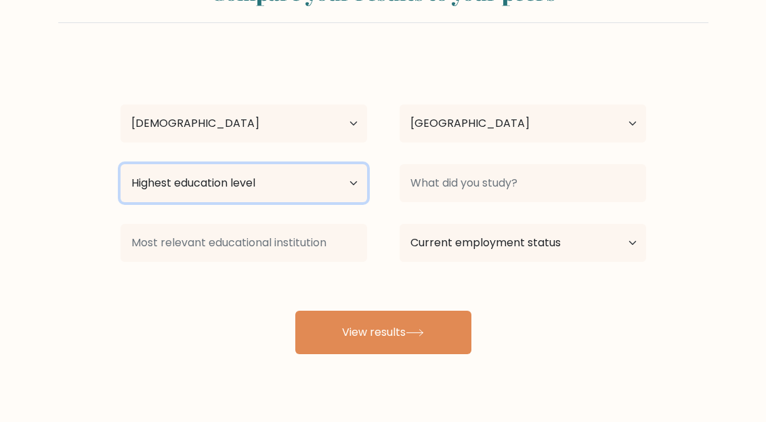
select select "bachelors_degree"
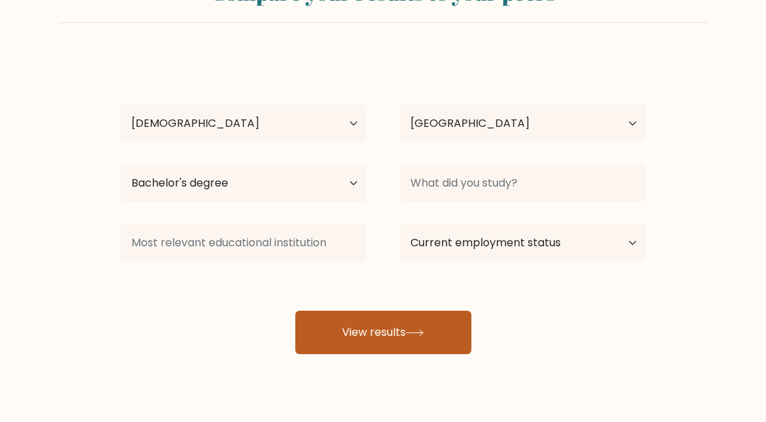
click at [402, 331] on button "View results" at bounding box center [383, 331] width 176 height 43
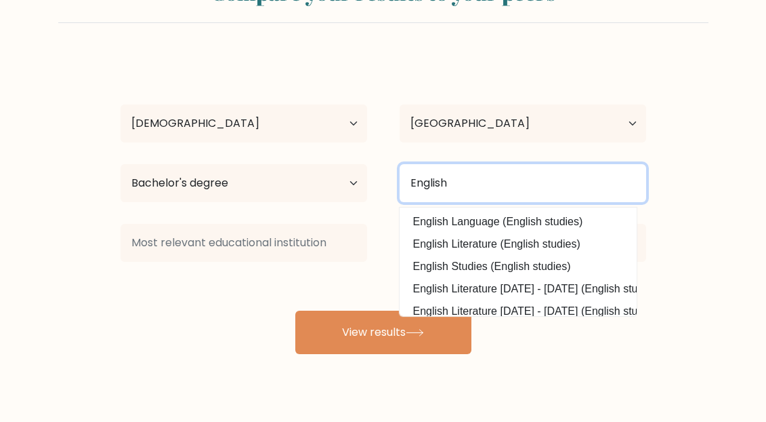
type input "English"
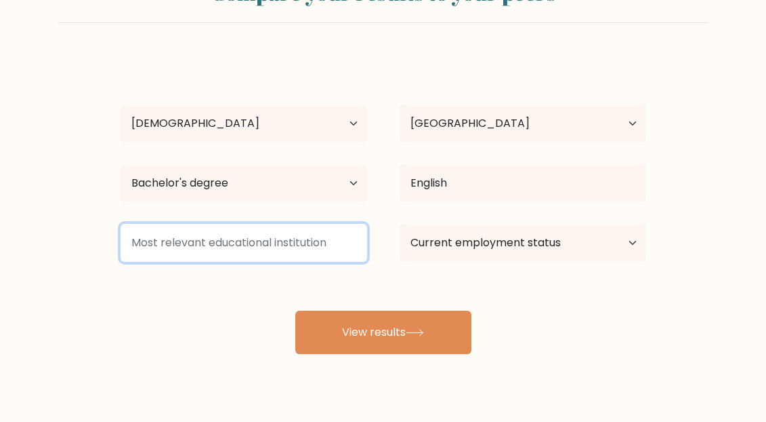
click at [310, 247] on input at bounding box center [244, 243] width 247 height 38
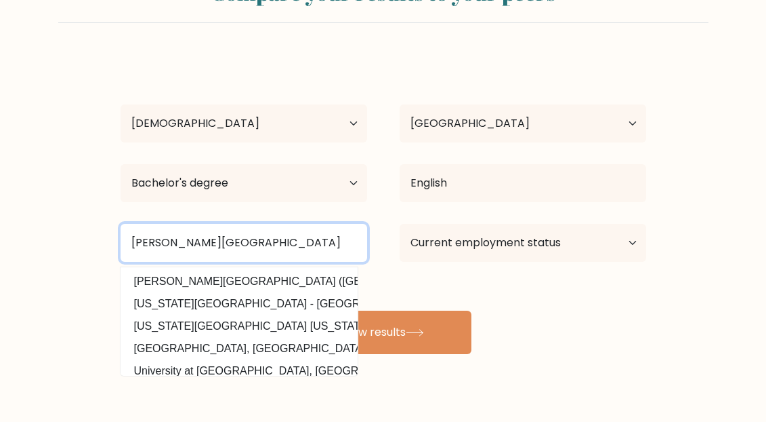
type input "Babcock University"
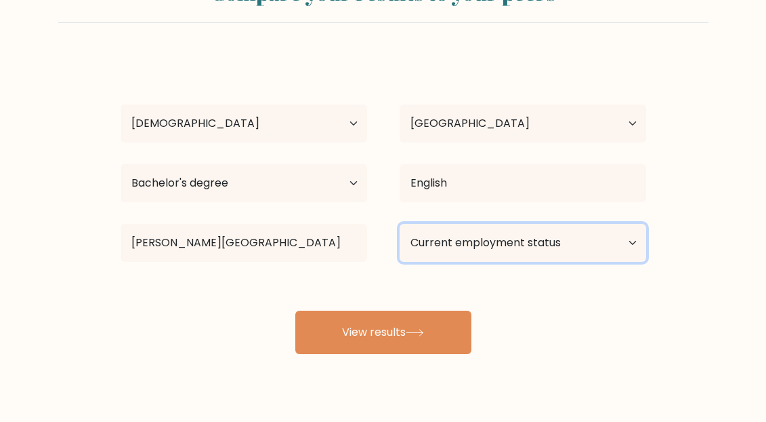
select select "other"
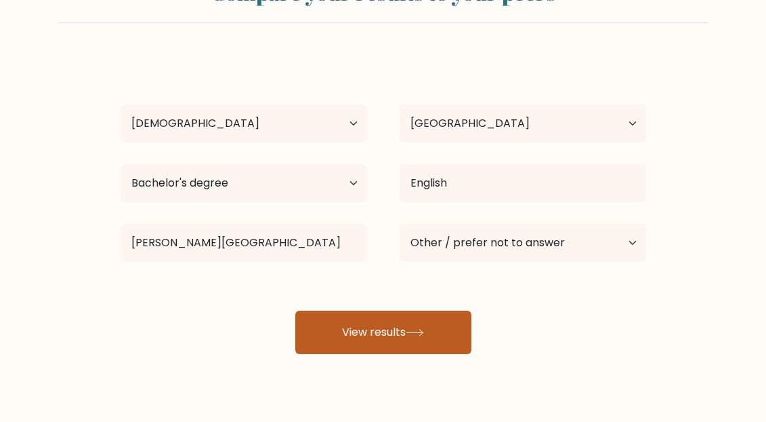
click at [411, 335] on icon at bounding box center [415, 332] width 18 height 7
